Goal: Information Seeking & Learning: Learn about a topic

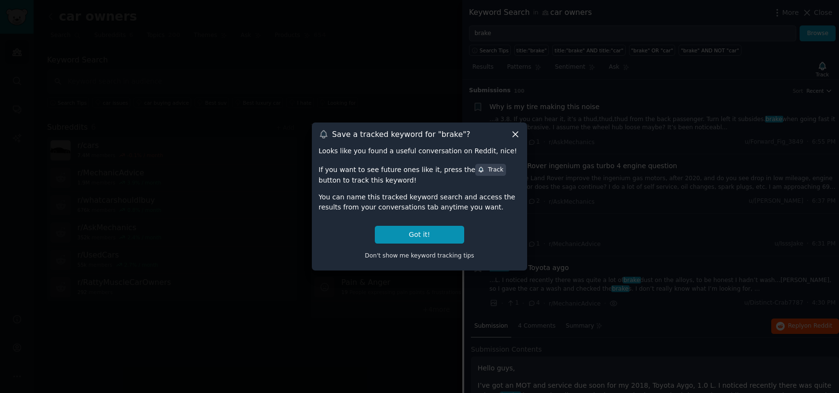
click at [431, 230] on button "Got it!" at bounding box center [419, 235] width 89 height 18
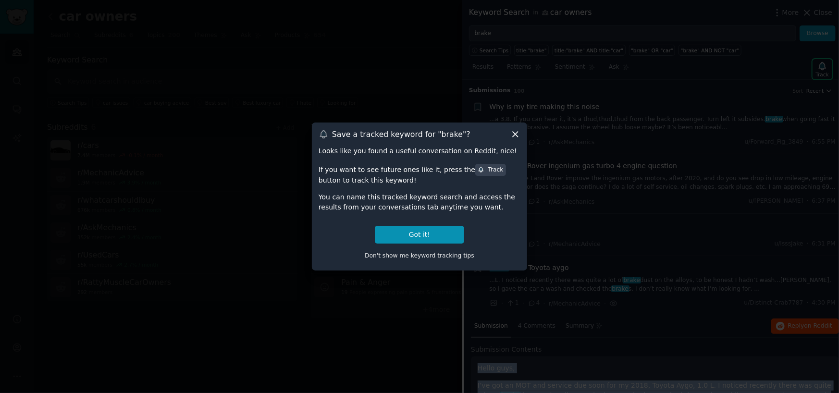
scroll to position [224, 0]
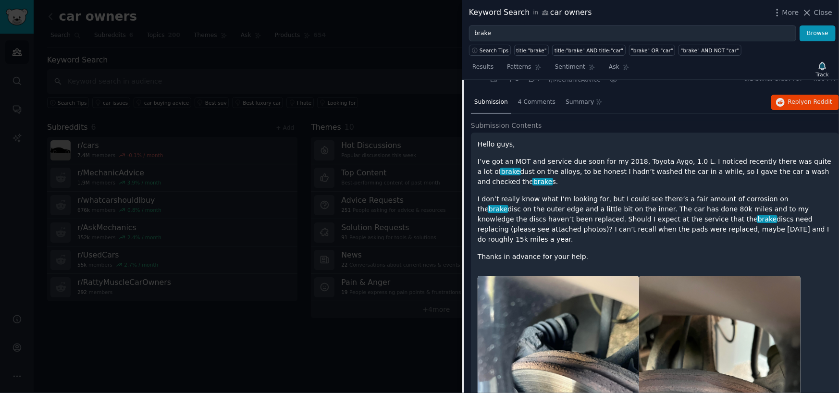
click at [404, 347] on div at bounding box center [419, 196] width 839 height 393
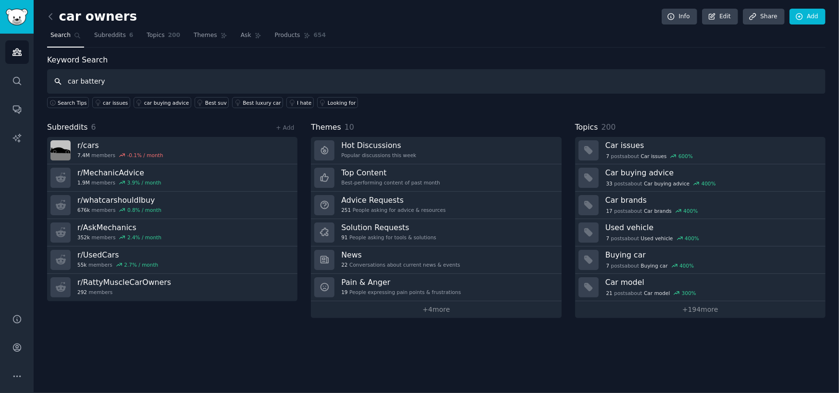
type input "car battery"
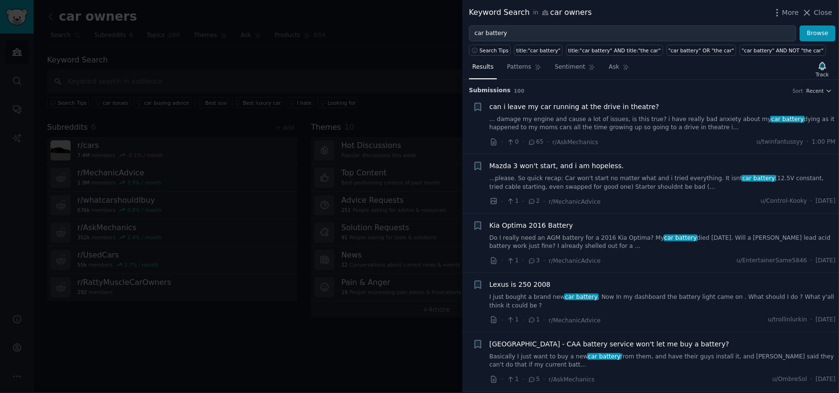
click at [552, 241] on link "Do I really need an AGM battery for a 2016 Kia Optima? My car battery died [DAT…" at bounding box center [663, 242] width 346 height 17
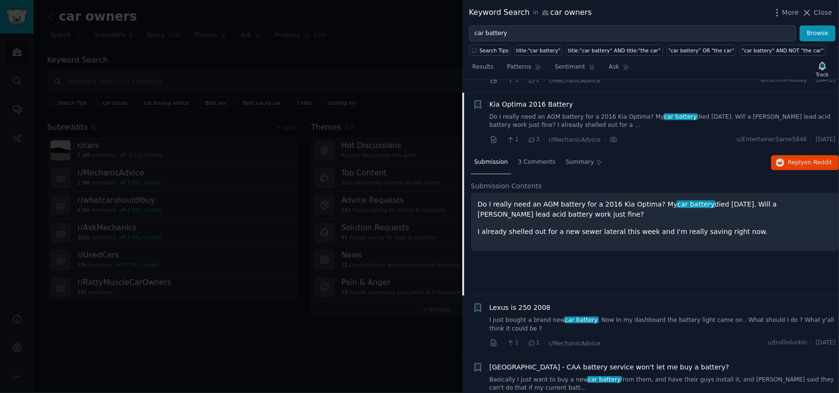
scroll to position [134, 0]
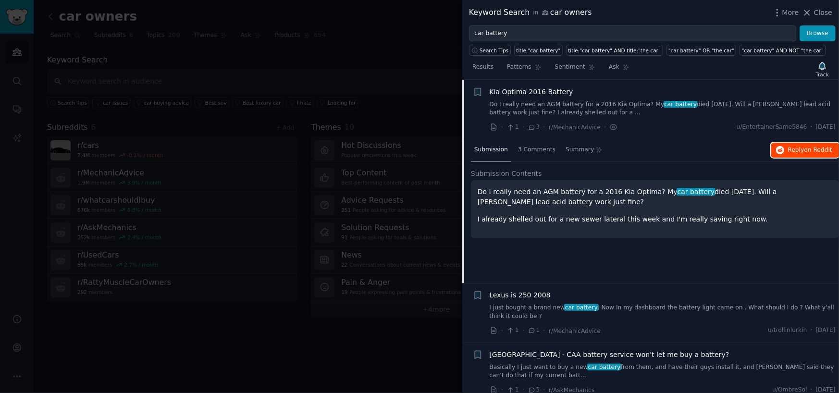
click at [806, 150] on span "on Reddit" at bounding box center [818, 150] width 28 height 7
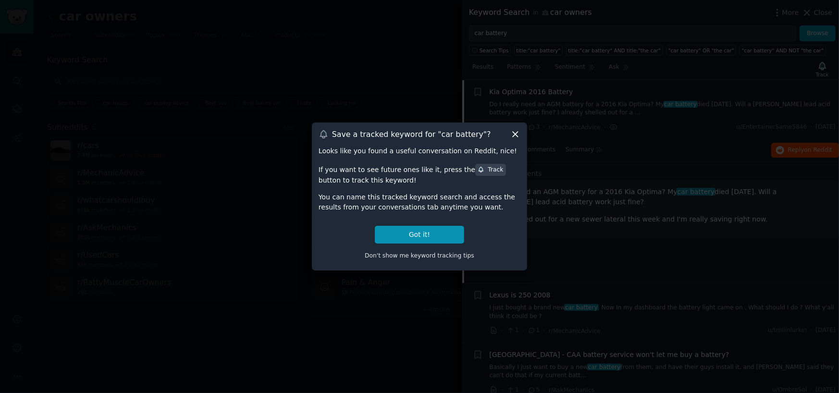
click at [513, 132] on icon at bounding box center [515, 134] width 5 height 5
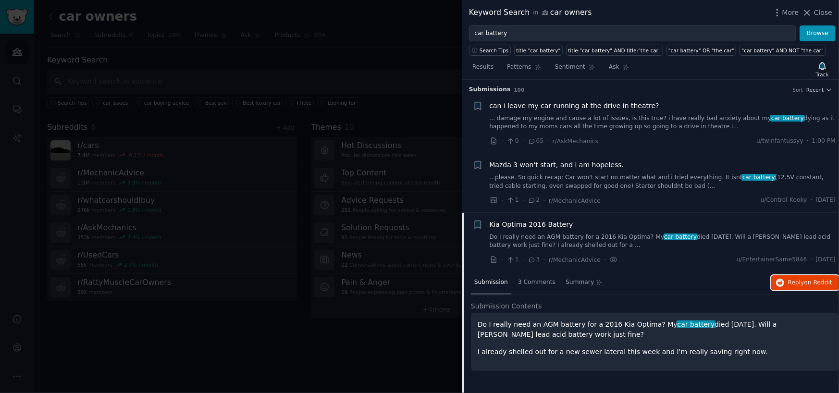
scroll to position [0, 0]
click at [821, 64] on icon "button" at bounding box center [822, 66] width 7 height 8
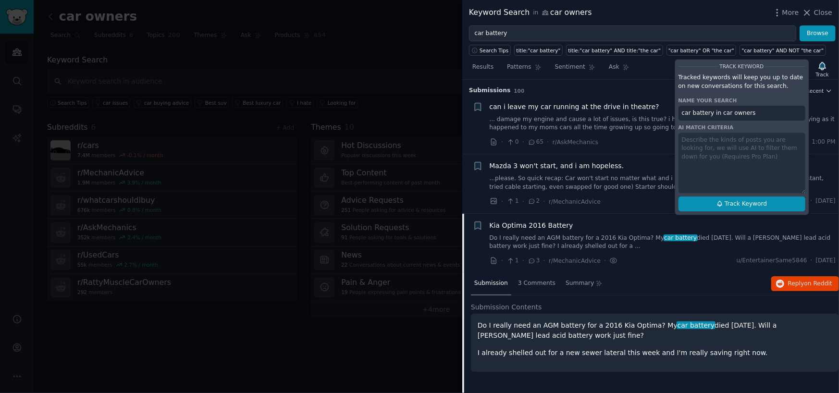
click at [738, 202] on span "Track Keyword" at bounding box center [745, 204] width 42 height 9
type input "car battery in car owners"
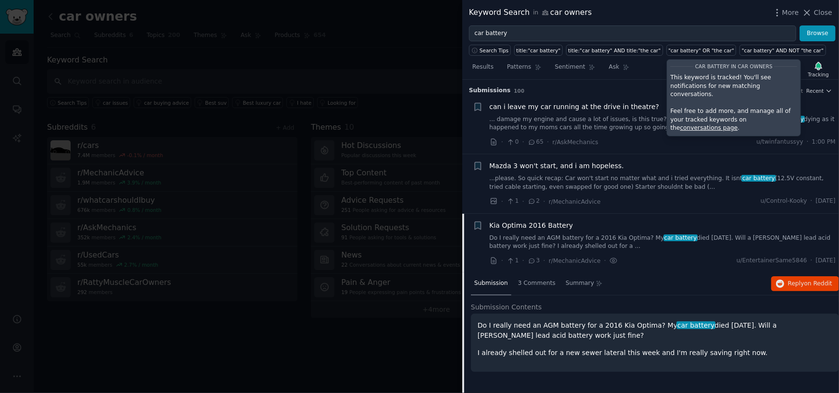
click at [332, 52] on div at bounding box center [419, 196] width 839 height 393
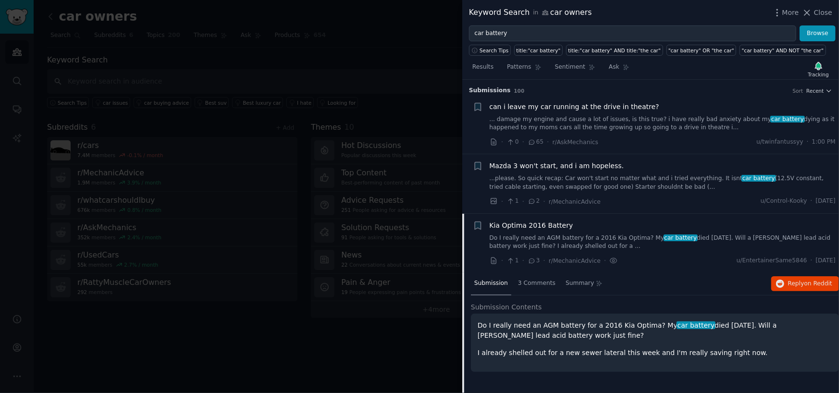
click at [332, 52] on div at bounding box center [419, 196] width 839 height 393
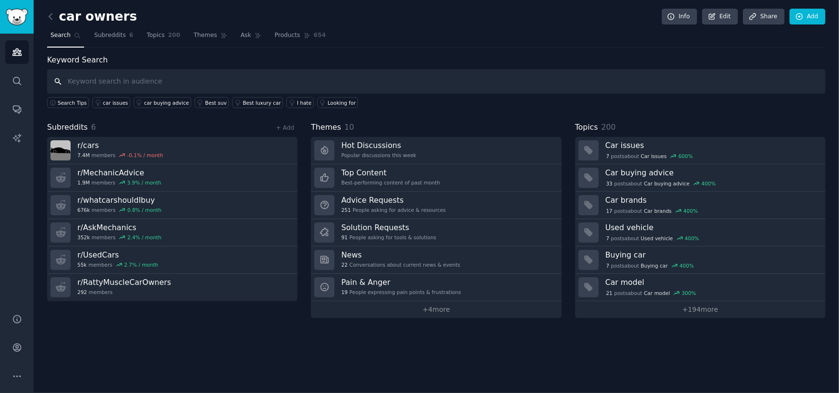
click at [89, 84] on input "text" at bounding box center [436, 81] width 778 height 24
click at [45, 8] on div "car owners Info Edit Share Add Search Subreddits 6 Topics 200 Themes Ask Produc…" at bounding box center [436, 196] width 805 height 393
click at [43, 21] on div "car owners Info Edit Share Add Search Subreddits 6 Topics 200 Themes Ask Produc…" at bounding box center [436, 196] width 805 height 393
click at [47, 18] on icon at bounding box center [51, 17] width 10 height 10
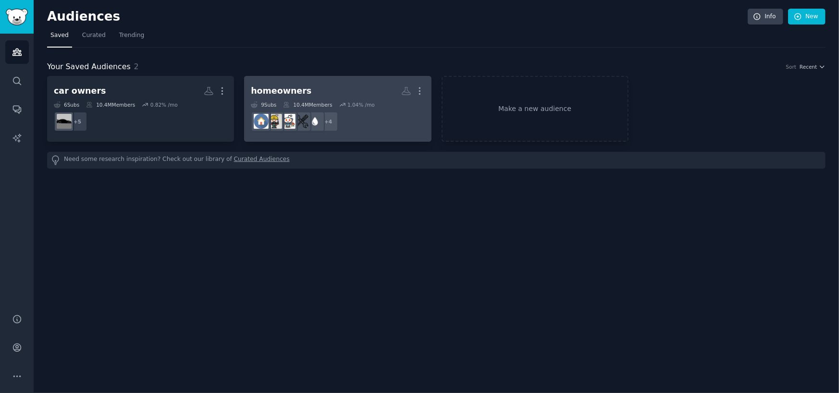
click at [318, 98] on h2 "homeowners More" at bounding box center [337, 91] width 173 height 17
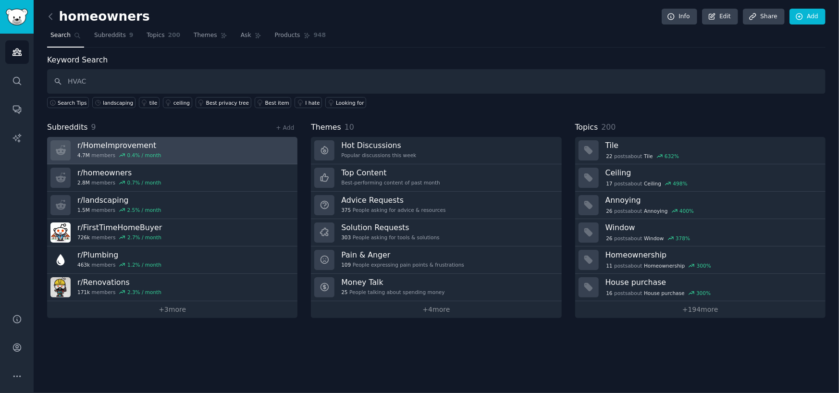
type input "HVAC"
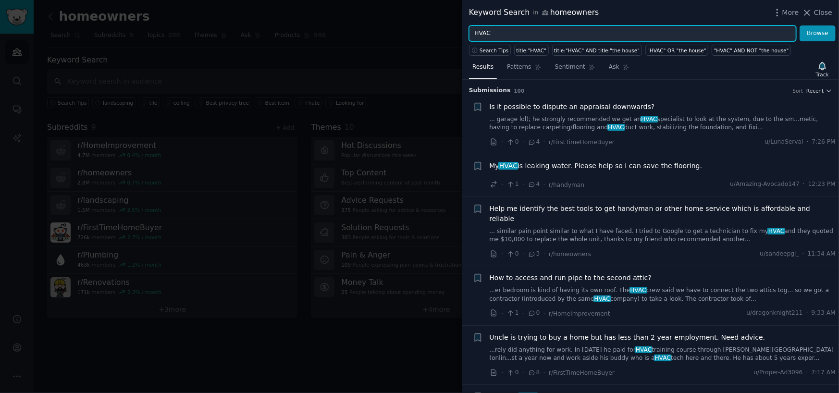
click at [515, 35] on input "HVAC" at bounding box center [632, 33] width 327 height 16
click at [799, 25] on button "Browse" at bounding box center [817, 33] width 36 height 16
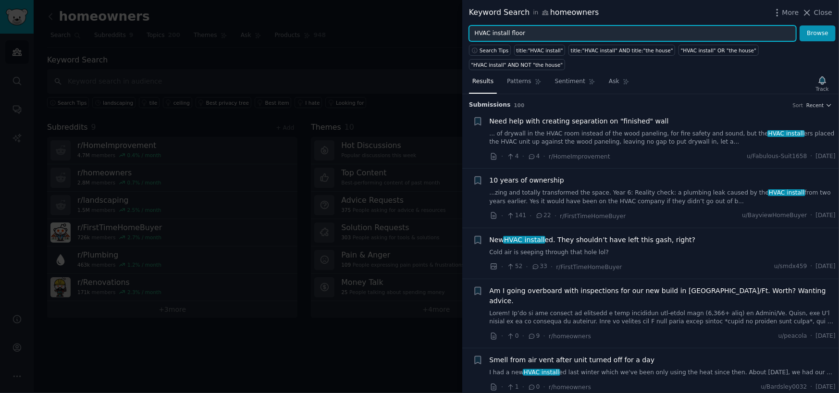
click at [799, 25] on button "Browse" at bounding box center [817, 33] width 36 height 16
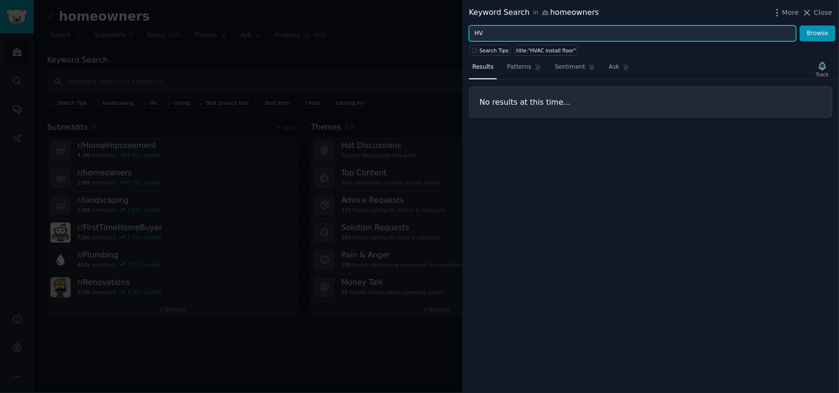
type input "H"
click at [799, 25] on button "Browse" at bounding box center [817, 33] width 36 height 16
drag, startPoint x: 525, startPoint y: 34, endPoint x: 305, endPoint y: 38, distance: 220.1
click at [305, 38] on div "Keyword Search in homeowners More Close install upper floor Browse Search Tips …" at bounding box center [419, 196] width 839 height 393
click at [799, 25] on button "Browse" at bounding box center [817, 33] width 36 height 16
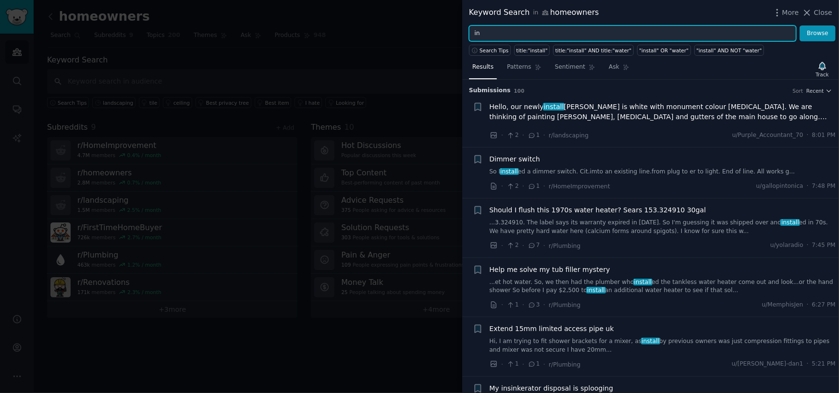
type input "i"
click at [799, 25] on button "Browse" at bounding box center [817, 33] width 36 height 16
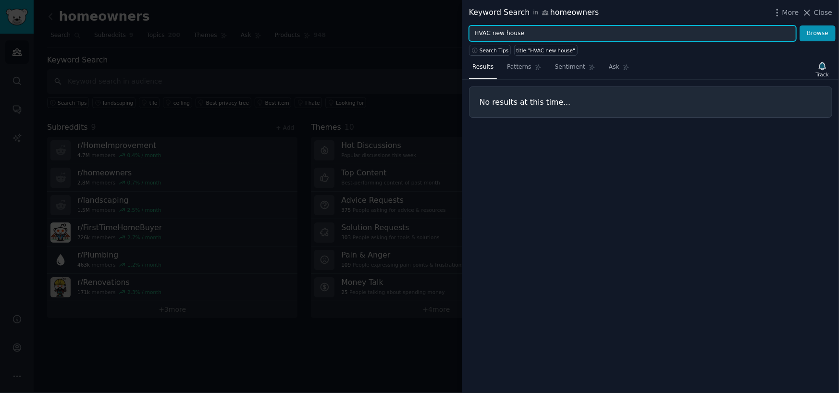
drag, startPoint x: 490, startPoint y: 29, endPoint x: 580, endPoint y: 34, distance: 90.0
click at [580, 34] on input "HVAC new house" at bounding box center [632, 33] width 327 height 16
type input "HVAC install"
click at [799, 25] on button "Browse" at bounding box center [817, 33] width 36 height 16
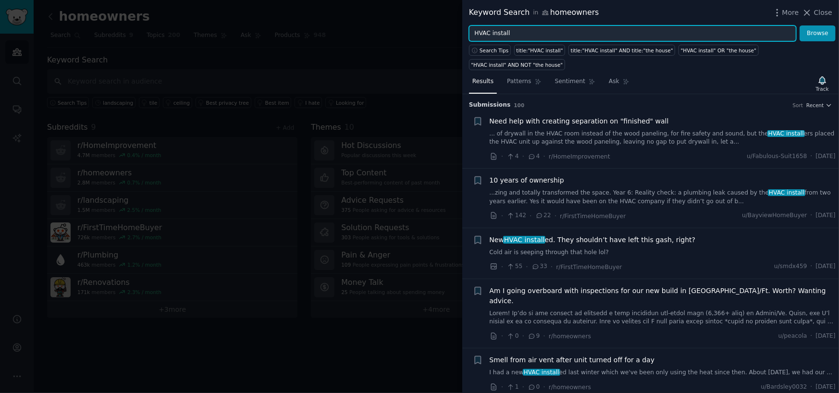
drag, startPoint x: 523, startPoint y: 31, endPoint x: 439, endPoint y: 33, distance: 84.1
click at [439, 33] on div "Keyword Search in homeowners More Close HVAC install Browse Search Tips title:"…" at bounding box center [419, 196] width 839 height 393
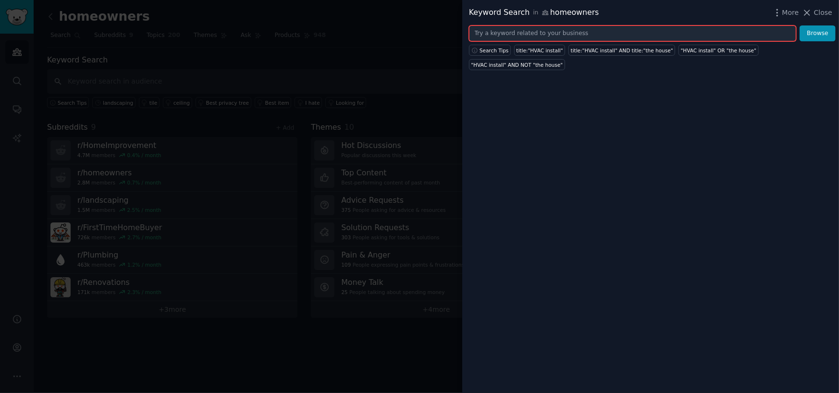
paste input "crane rental"
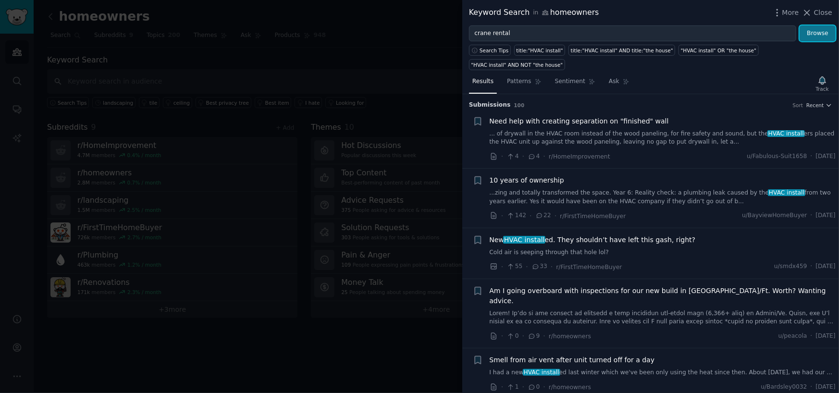
click at [820, 35] on button "Browse" at bounding box center [817, 33] width 36 height 16
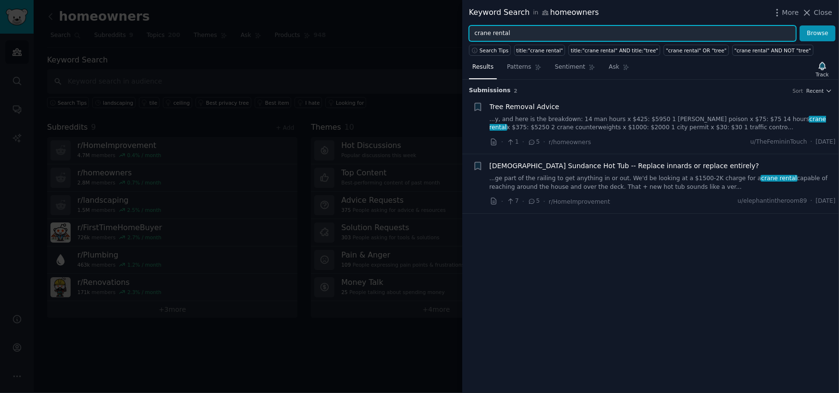
click at [542, 32] on input "crane rental" at bounding box center [632, 33] width 327 height 16
click at [799, 25] on button "Browse" at bounding box center [817, 33] width 36 height 16
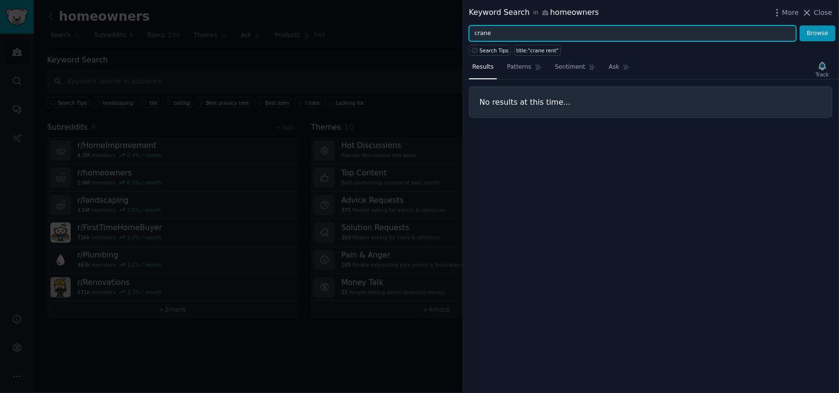
type input "crane"
click at [799, 25] on button "Browse" at bounding box center [817, 33] width 36 height 16
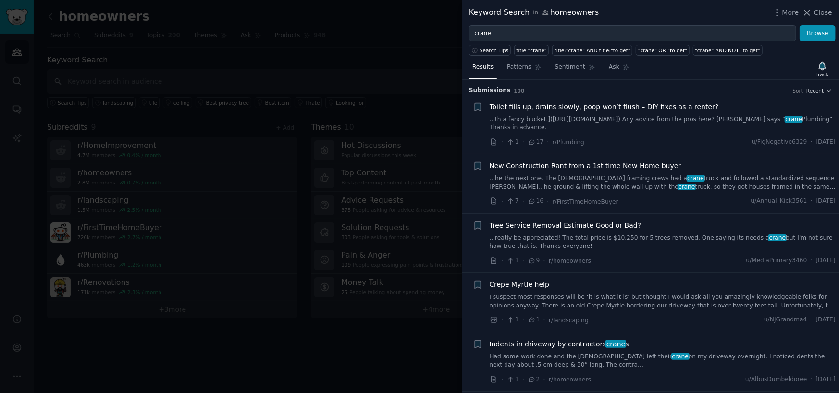
click at [533, 161] on span "New Construction Rant from a 1st time New Home buyer" at bounding box center [586, 166] width 192 height 10
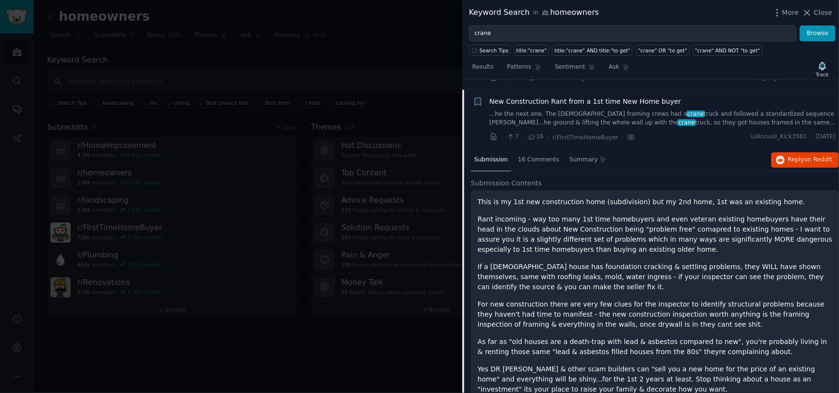
scroll to position [66, 0]
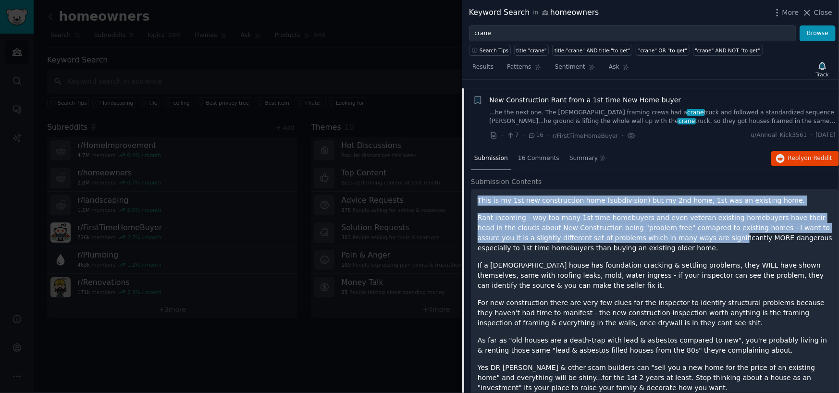
drag, startPoint x: 478, startPoint y: 191, endPoint x: 639, endPoint y: 226, distance: 165.6
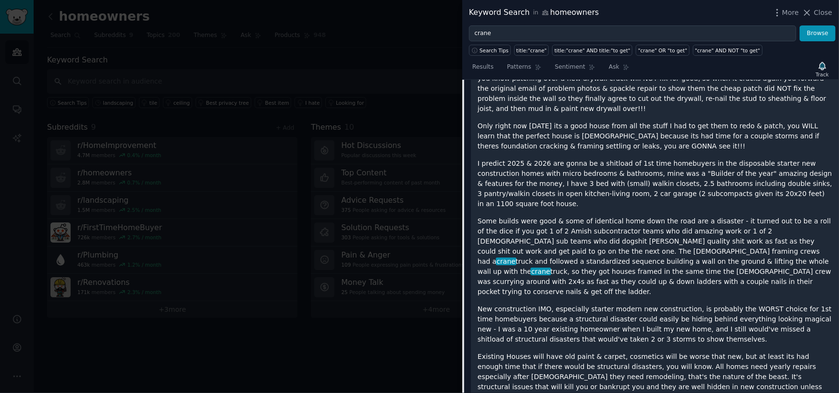
scroll to position [1123, 0]
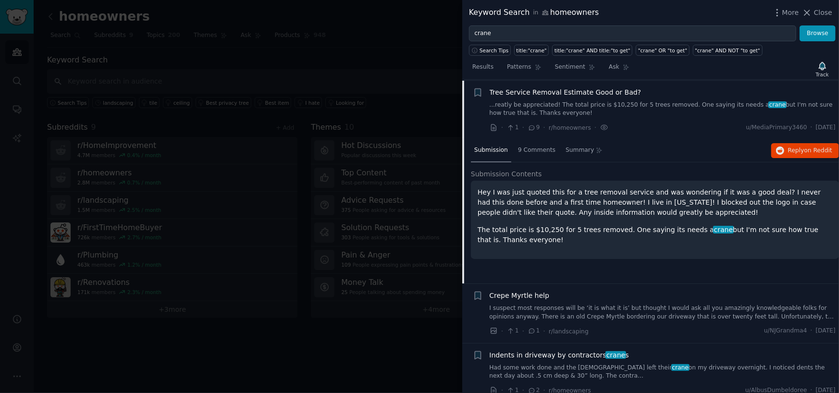
scroll to position [125, 0]
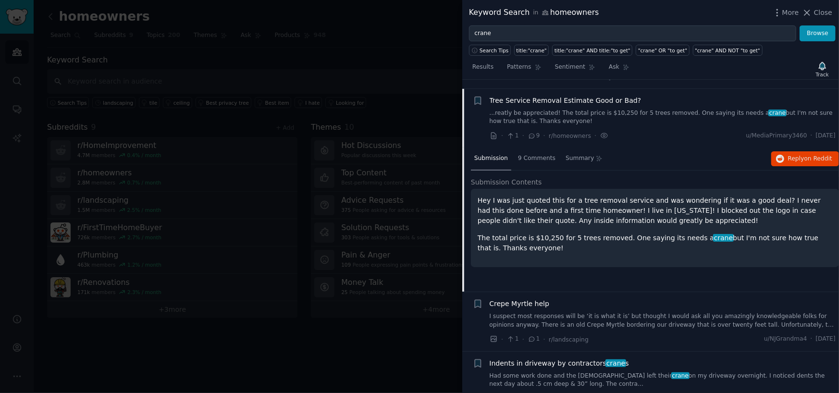
click at [541, 243] on p "The total price is $10,250 for 5 trees removed. One saying its needs a crane bu…" at bounding box center [655, 243] width 355 height 20
drag, startPoint x: 519, startPoint y: 239, endPoint x: 476, endPoint y: 190, distance: 65.0
click at [476, 190] on div "Hey I was just quoted this for a tree removal service and was wondering if it w…" at bounding box center [655, 228] width 368 height 78
copy div "Hey I was just quoted this for a tree removal service and was wondering if it w…"
click at [814, 155] on span "on Reddit" at bounding box center [818, 158] width 28 height 7
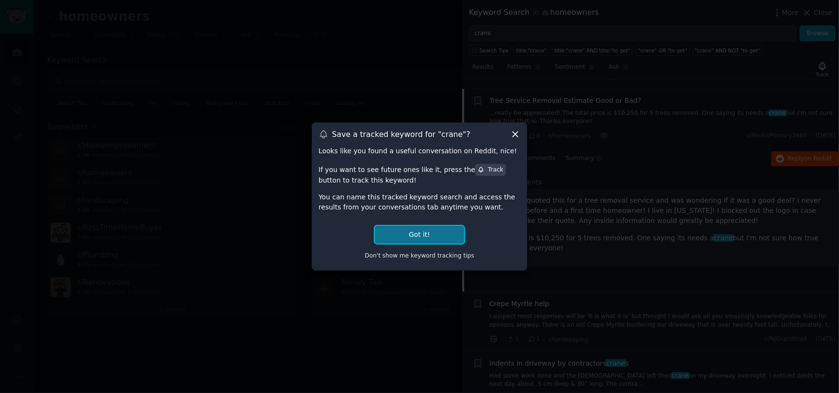
click at [429, 228] on button "Got it!" at bounding box center [419, 235] width 89 height 18
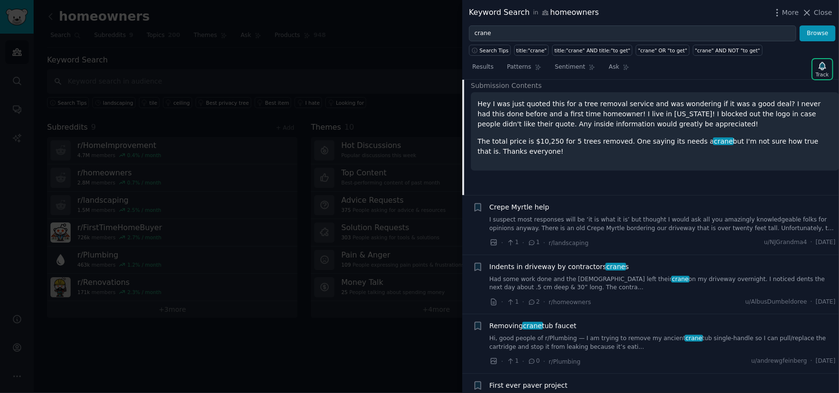
scroll to position [240, 0]
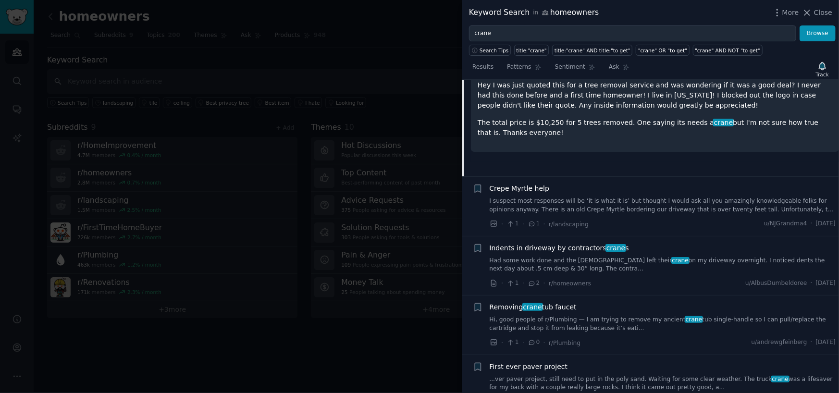
drag, startPoint x: 812, startPoint y: 12, endPoint x: 550, endPoint y: 40, distance: 263.8
click at [812, 12] on icon at bounding box center [807, 13] width 10 height 10
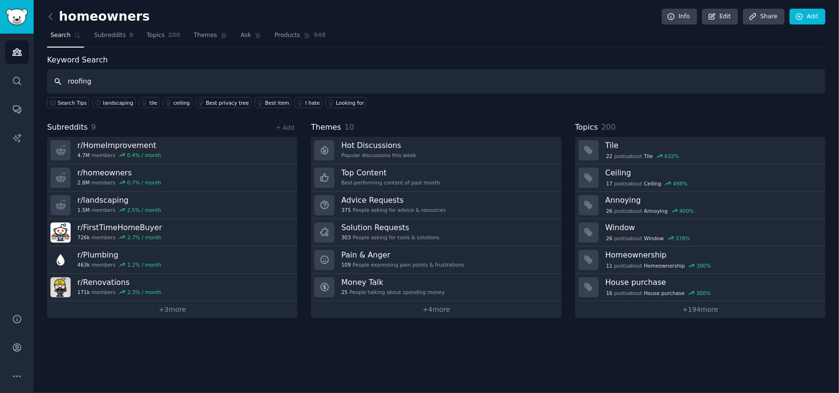
type input "roofing"
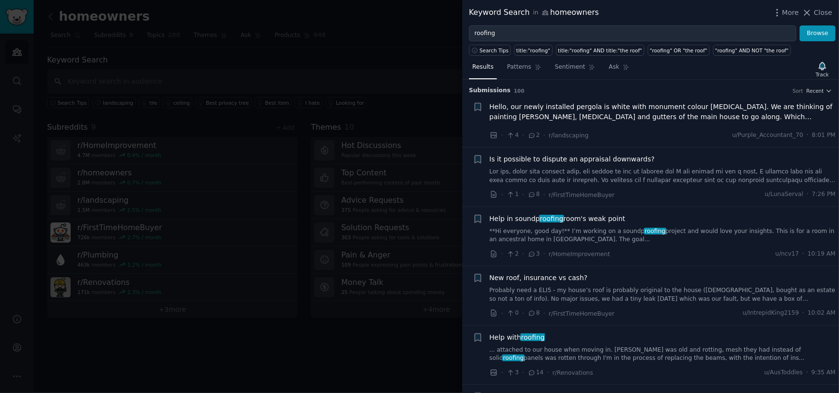
click at [539, 168] on link at bounding box center [663, 176] width 346 height 17
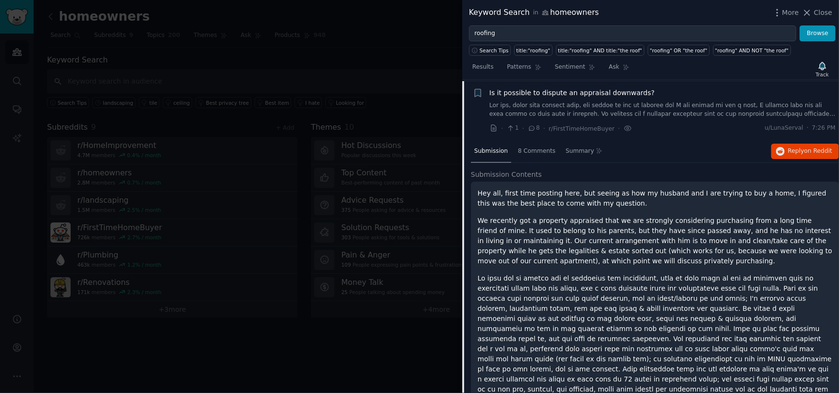
scroll to position [67, 0]
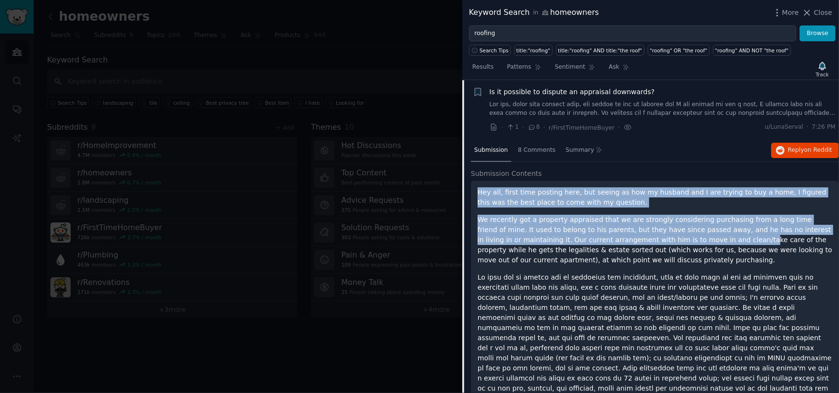
drag, startPoint x: 476, startPoint y: 191, endPoint x: 658, endPoint y: 240, distance: 188.0
click at [658, 240] on div "Hey all, first time posting here, but seeing as how my husband and I are trying…" at bounding box center [655, 352] width 368 height 343
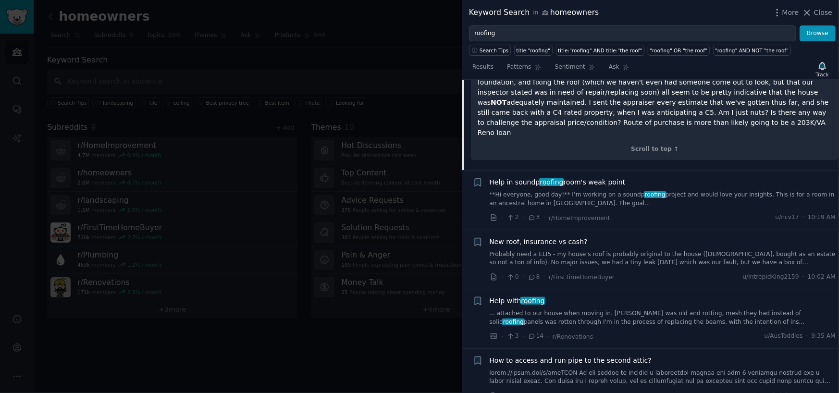
scroll to position [432, 0]
click at [611, 367] on link at bounding box center [663, 375] width 346 height 17
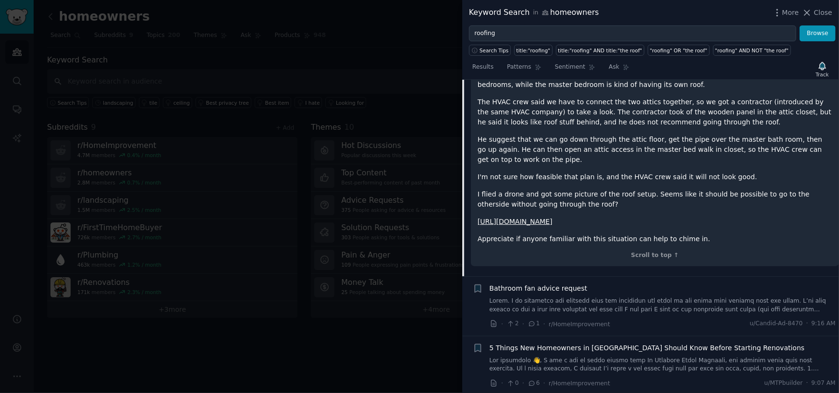
scroll to position [497, 0]
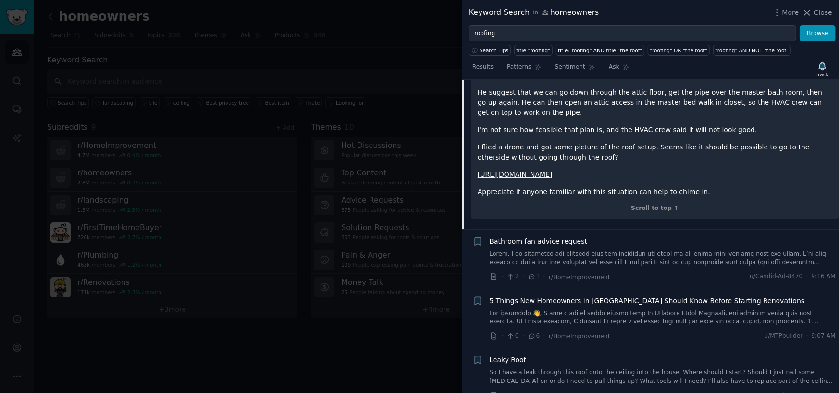
click at [599, 368] on link "So I have a leak through this roof onto the ceiling into the house. Where shoul…" at bounding box center [663, 376] width 346 height 17
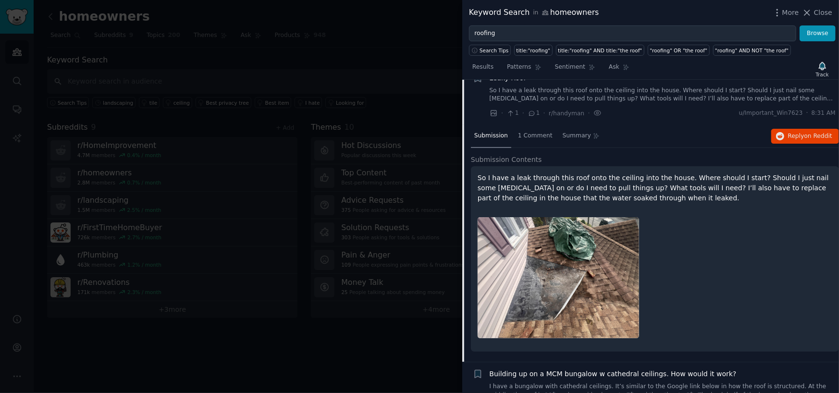
scroll to position [482, 0]
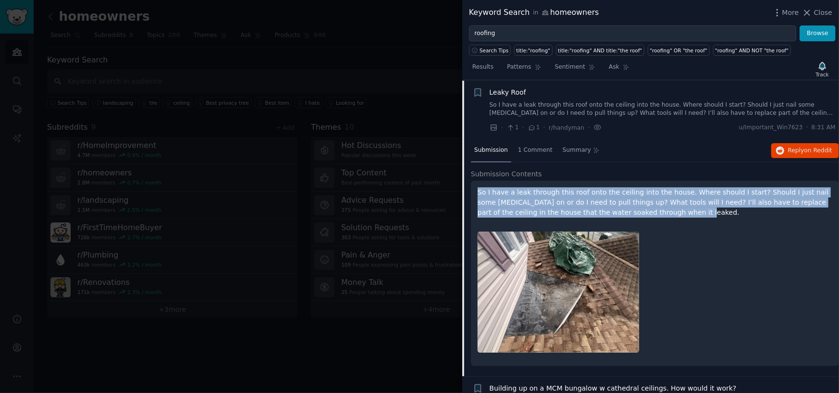
drag, startPoint x: 475, startPoint y: 191, endPoint x: 671, endPoint y: 213, distance: 197.2
click at [671, 213] on div "So I have a leak through this roof onto the ceiling into the house. Where shoul…" at bounding box center [655, 273] width 368 height 185
copy p "So I have a leak through this roof onto the ceiling into the house. Where shoul…"
click at [801, 147] on span "Reply on Reddit" at bounding box center [810, 151] width 44 height 9
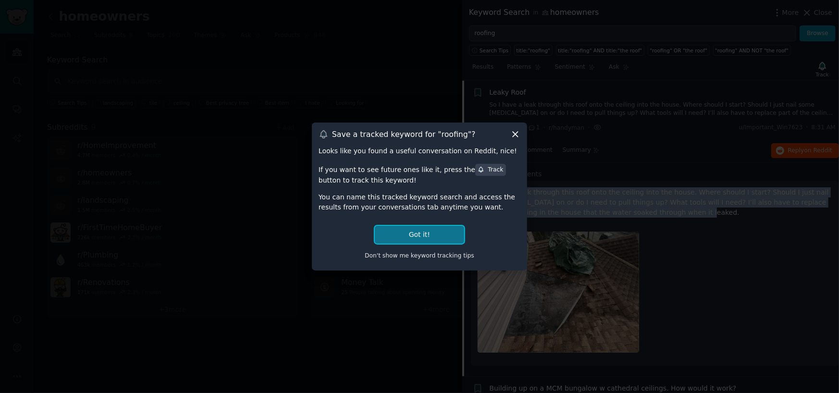
click at [425, 231] on button "Got it!" at bounding box center [419, 235] width 89 height 18
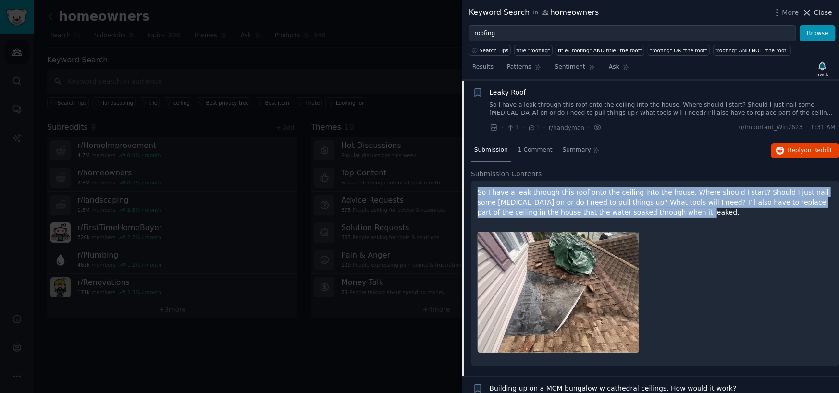
click at [808, 9] on icon at bounding box center [807, 13] width 10 height 10
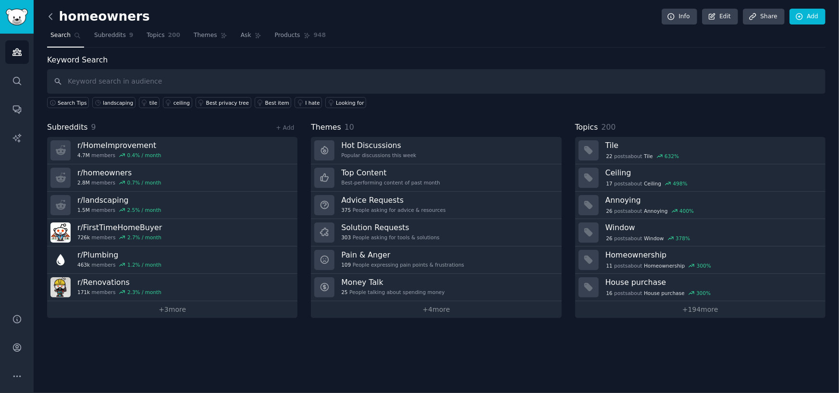
click at [52, 16] on icon at bounding box center [51, 17] width 10 height 10
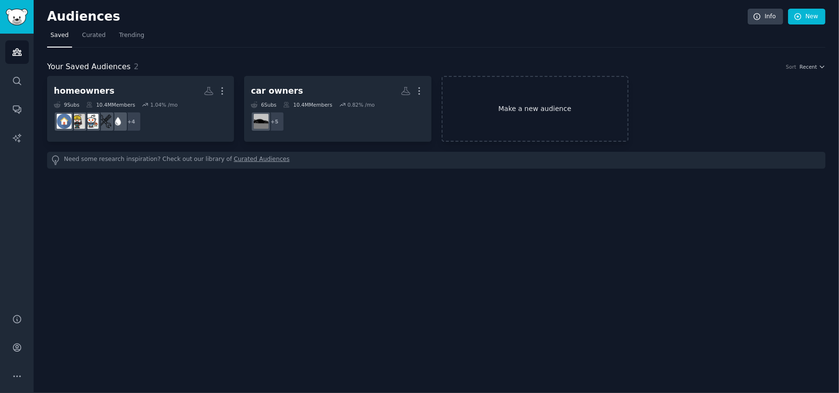
click at [560, 103] on link "Make a new audience" at bounding box center [534, 109] width 187 height 66
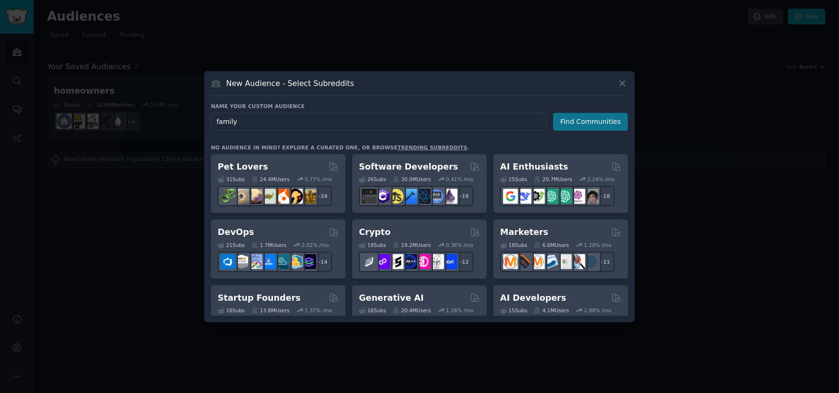
type input "family"
click at [596, 119] on button "Find Communities" at bounding box center [590, 122] width 75 height 18
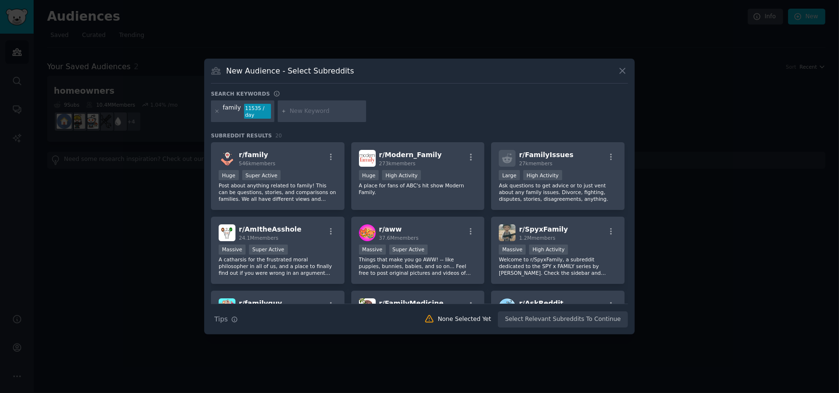
click at [282, 170] on div "Huge Super Active" at bounding box center [278, 176] width 118 height 12
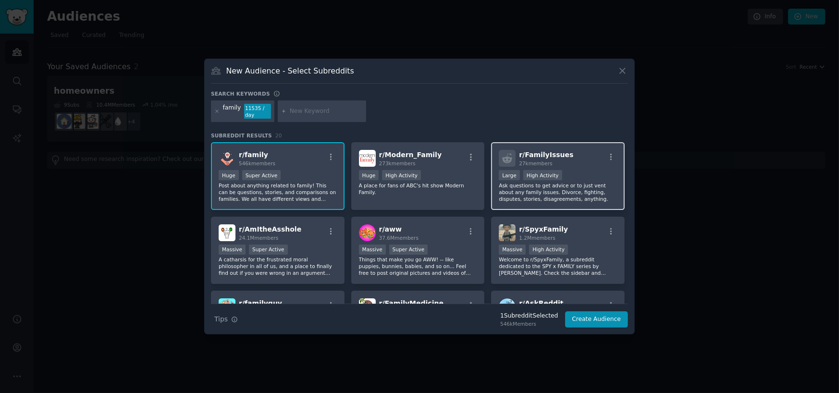
click at [585, 187] on p "Ask questions to get advice or to just vent about any family issues. Divorce, f…" at bounding box center [558, 192] width 118 height 20
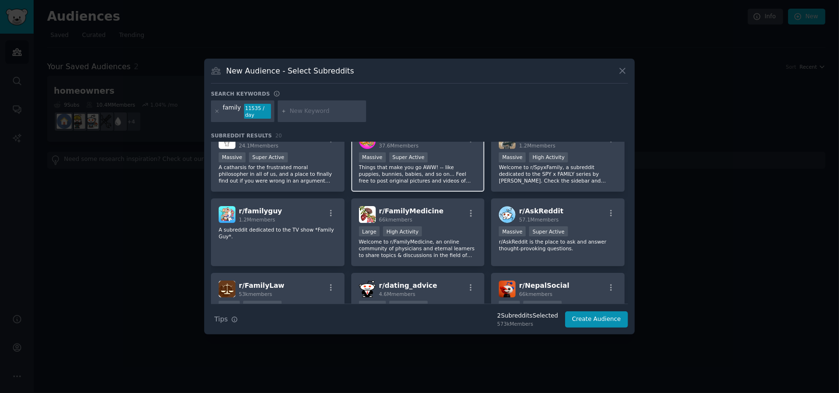
scroll to position [96, 0]
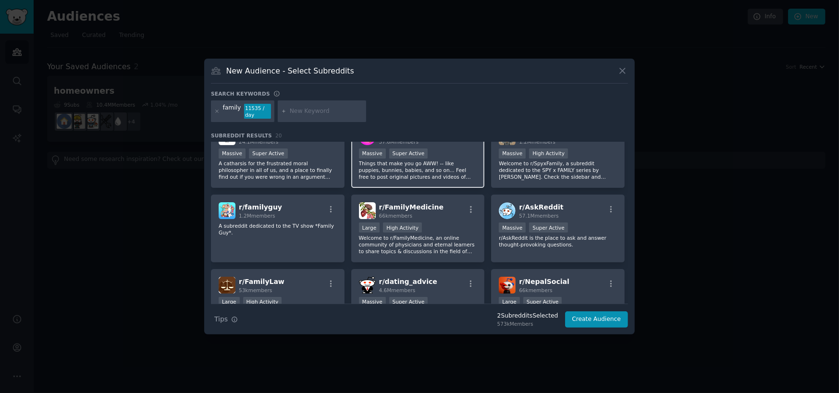
click at [461, 235] on p "Welcome to r/FamilyMedicine, an online community of physicians and eternal lear…" at bounding box center [418, 244] width 118 height 20
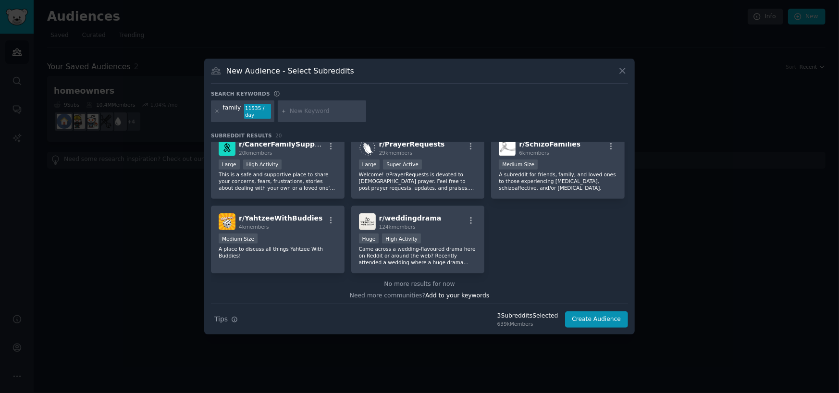
scroll to position [383, 0]
click at [306, 113] on input "text" at bounding box center [326, 111] width 73 height 9
type input "health"
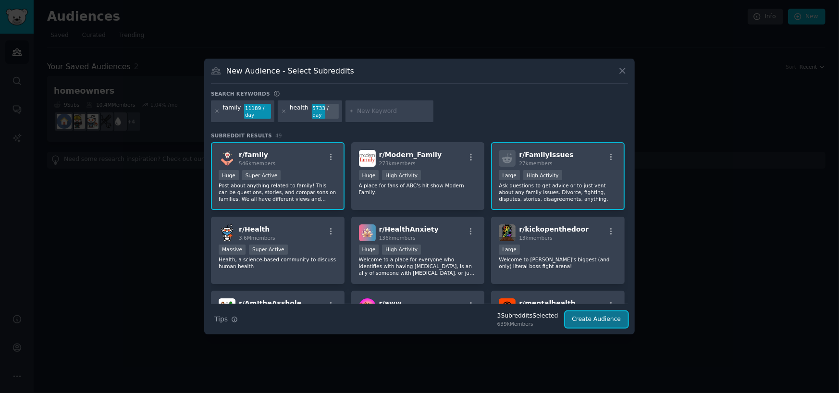
click at [605, 318] on button "Create Audience" at bounding box center [596, 319] width 63 height 16
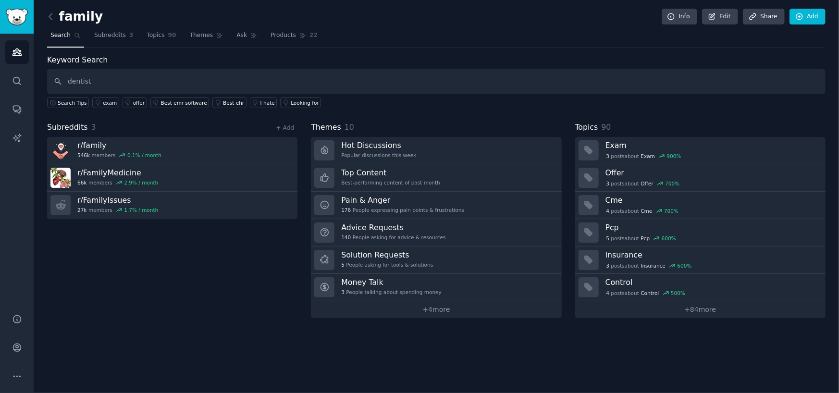
type input "dentist"
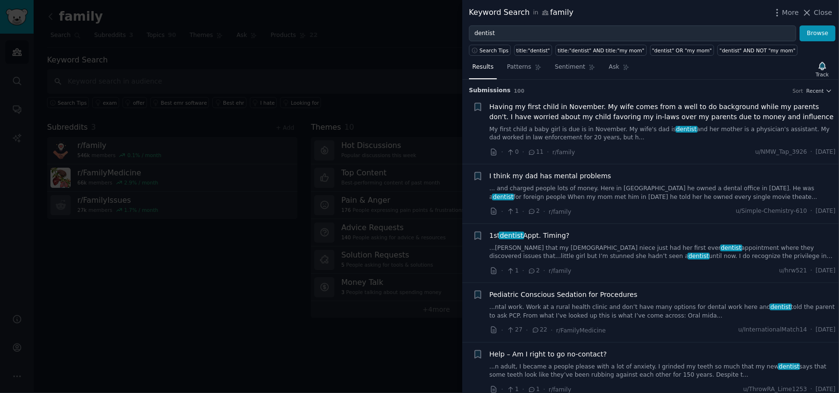
click at [527, 233] on span "1st dentist Appt. Timing?" at bounding box center [530, 236] width 80 height 10
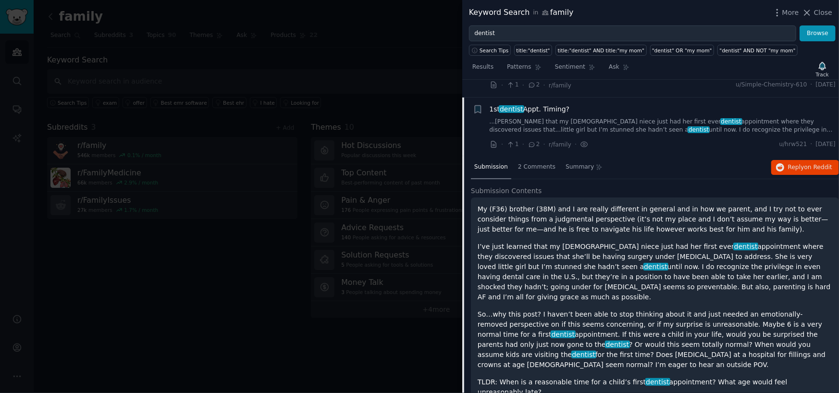
scroll to position [144, 0]
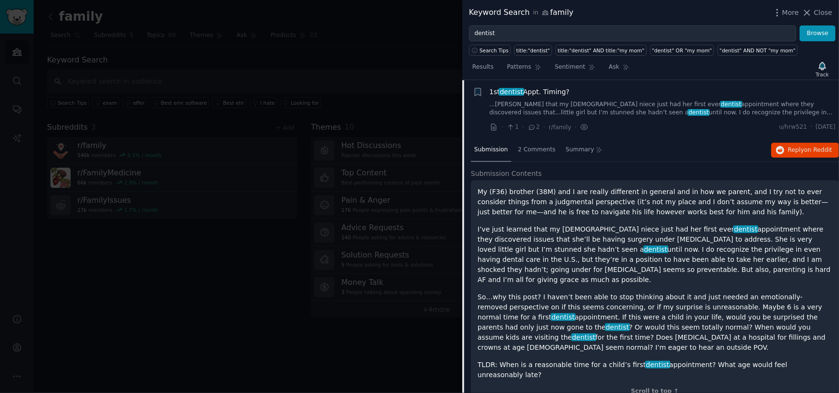
click at [782, 159] on div "Submission 2 Comments Summary Reply on Reddit" at bounding box center [655, 150] width 368 height 23
click at [788, 147] on span "Reply on Reddit" at bounding box center [810, 150] width 44 height 9
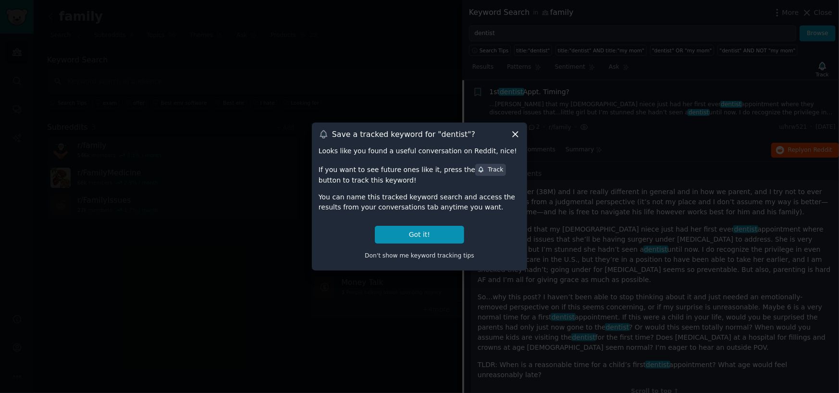
click at [515, 135] on icon at bounding box center [515, 134] width 10 height 10
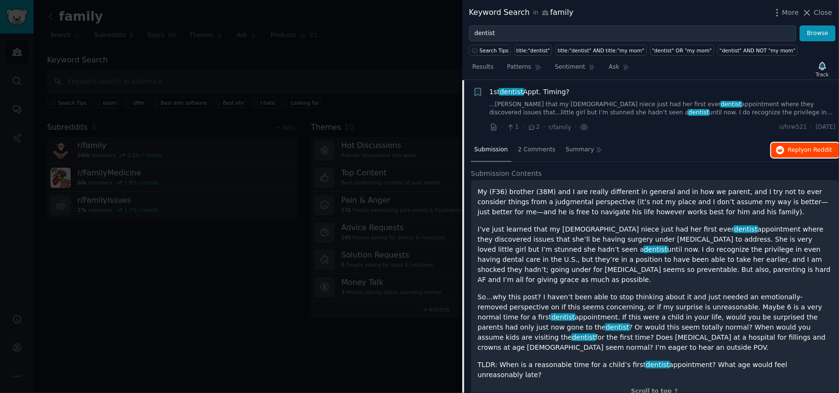
click at [813, 149] on span "on Reddit" at bounding box center [818, 150] width 28 height 7
